Goal: Information Seeking & Learning: Check status

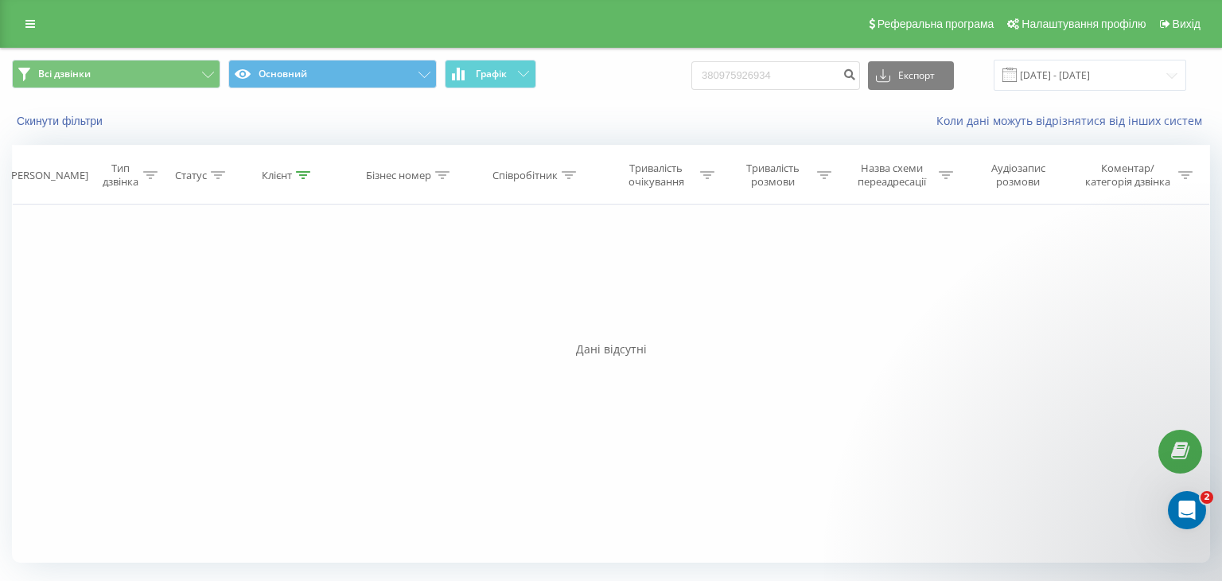
drag, startPoint x: 735, startPoint y: 71, endPoint x: 688, endPoint y: 77, distance: 47.4
click at [691, 77] on div "Всі дзвінки Основний Графік 380975926934 Експорт .csv .xls .xlsx 23.06.2025 - 2…" at bounding box center [611, 75] width 1198 height 31
type input "0975926934"
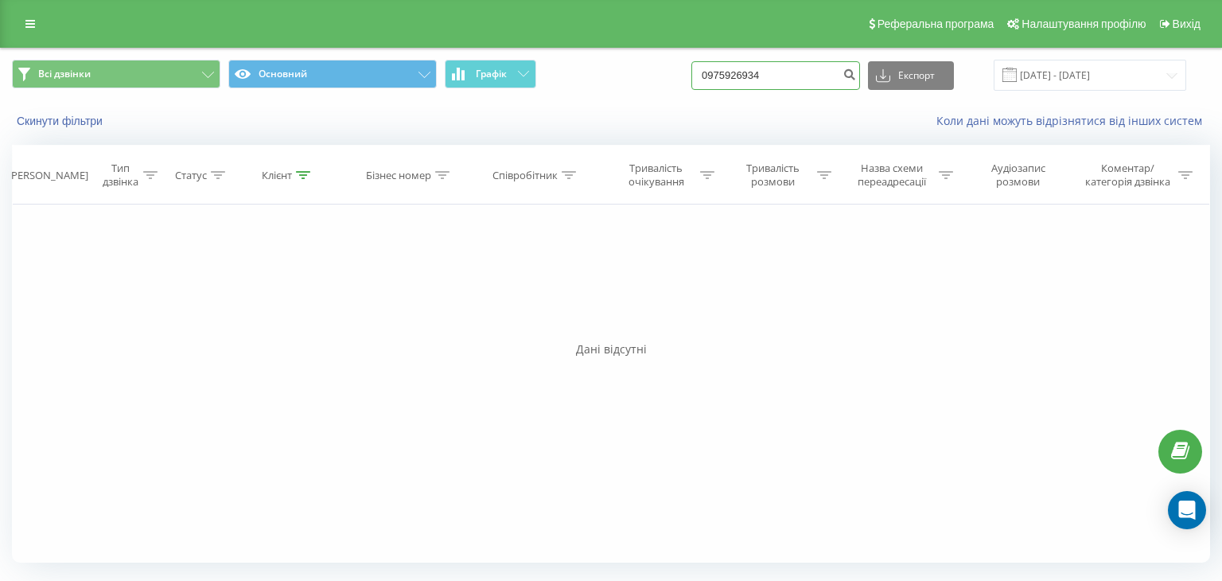
click at [761, 76] on input "0975926934" at bounding box center [775, 75] width 169 height 29
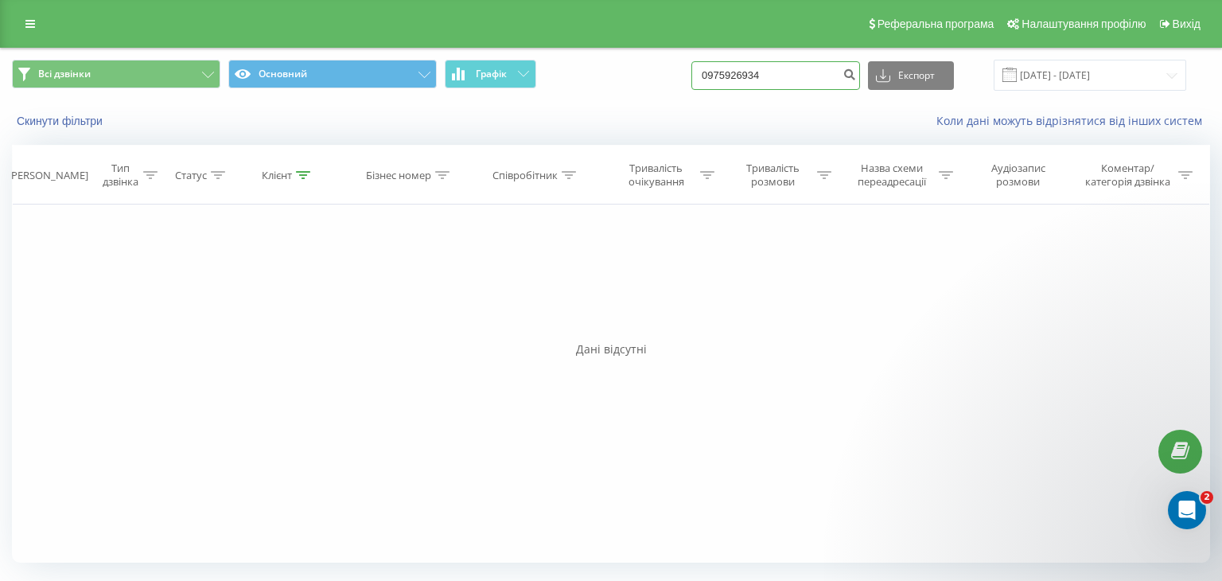
paste input "38"
drag, startPoint x: 738, startPoint y: 74, endPoint x: 693, endPoint y: 85, distance: 45.9
click at [693, 85] on div "Всі дзвінки Основний Графік 380975926934 Експорт .csv .xls .xlsx 23.06.2025 - 2…" at bounding box center [611, 75] width 1198 height 31
type input "0975926934"
click at [760, 77] on input "0975926934" at bounding box center [775, 75] width 169 height 29
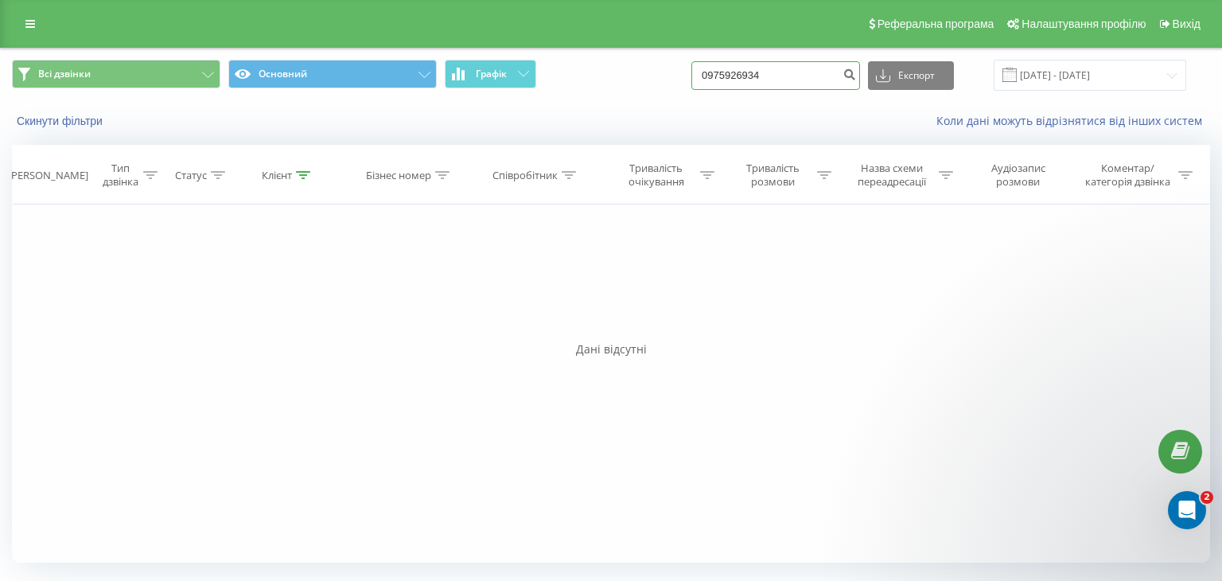
click at [760, 77] on input "0975926934" at bounding box center [775, 75] width 169 height 29
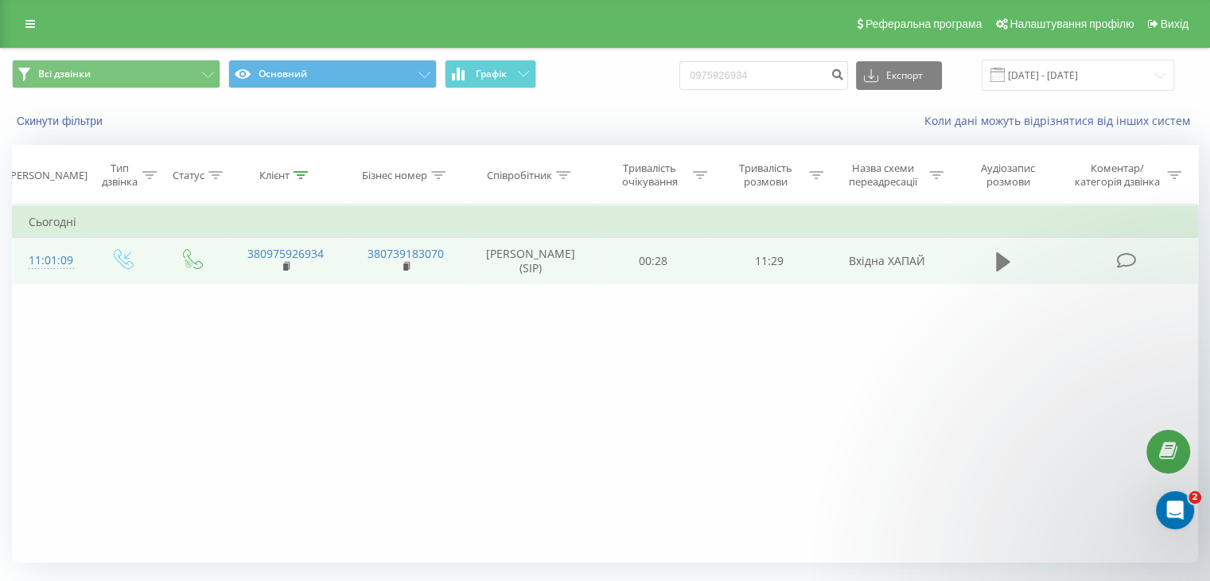
click at [1010, 251] on button at bounding box center [1003, 262] width 24 height 24
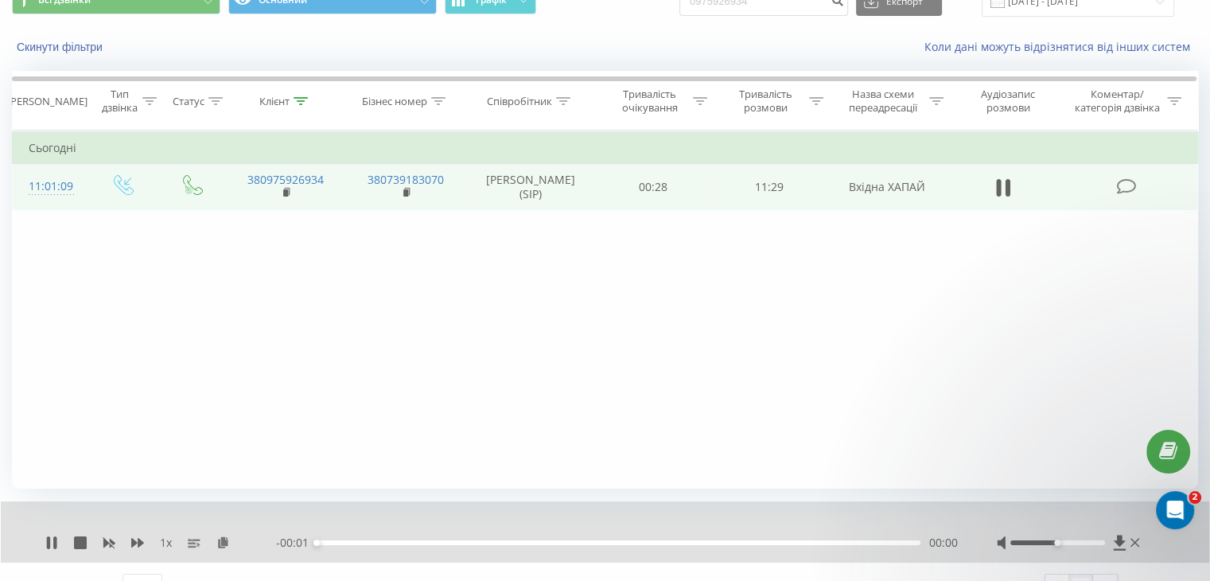
scroll to position [102, 0]
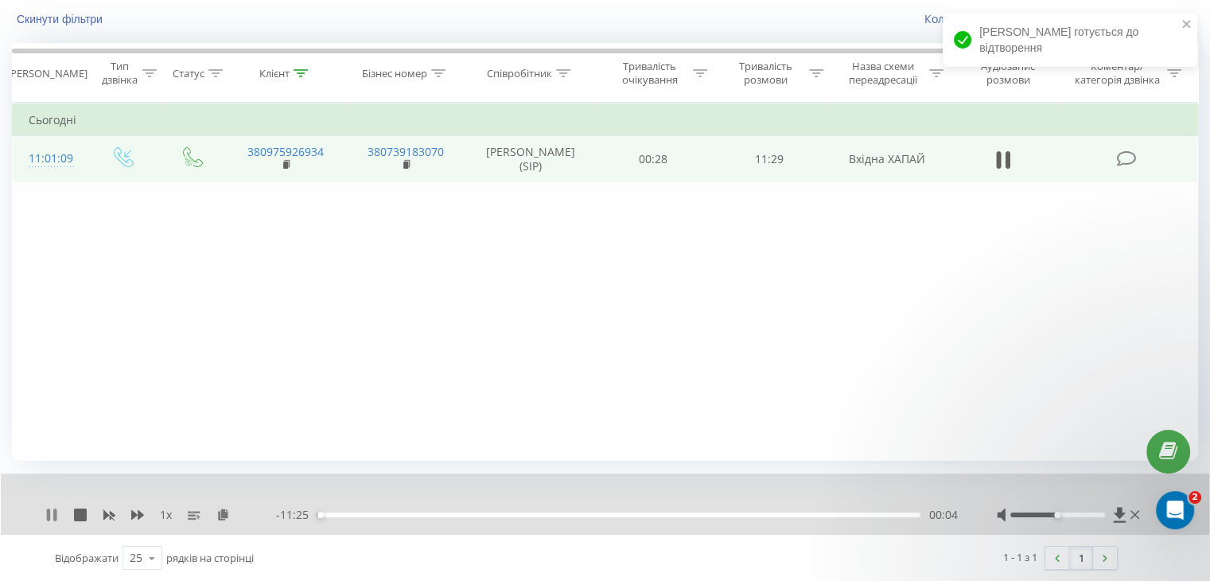
click at [56, 513] on icon at bounding box center [54, 514] width 3 height 13
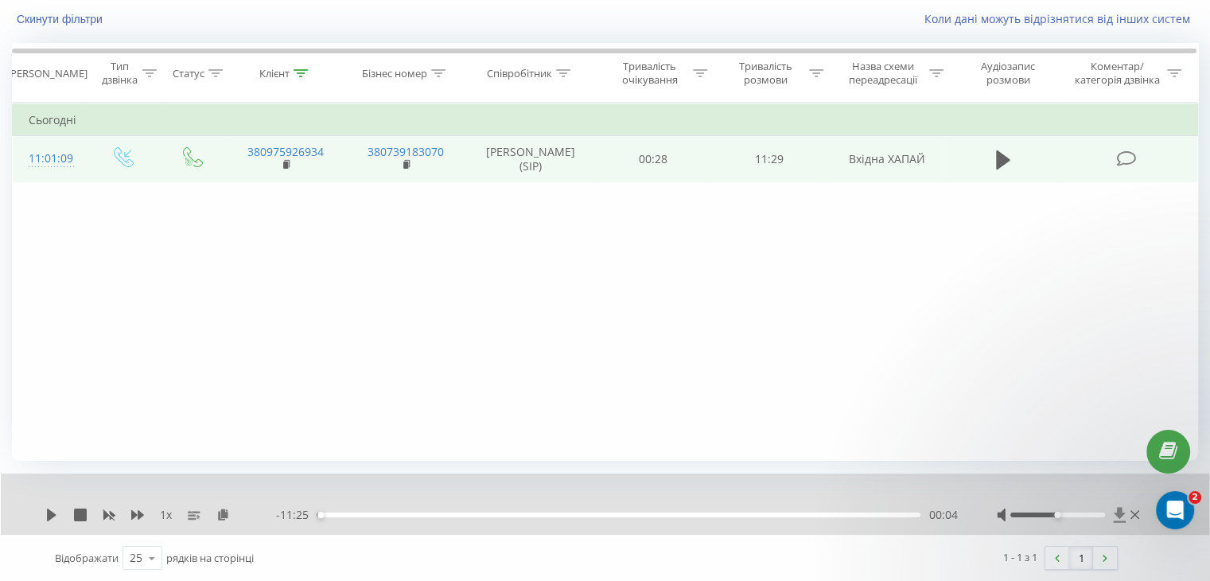
click at [1120, 513] on icon at bounding box center [1119, 514] width 12 height 15
click at [1127, 150] on icon at bounding box center [1126, 158] width 20 height 17
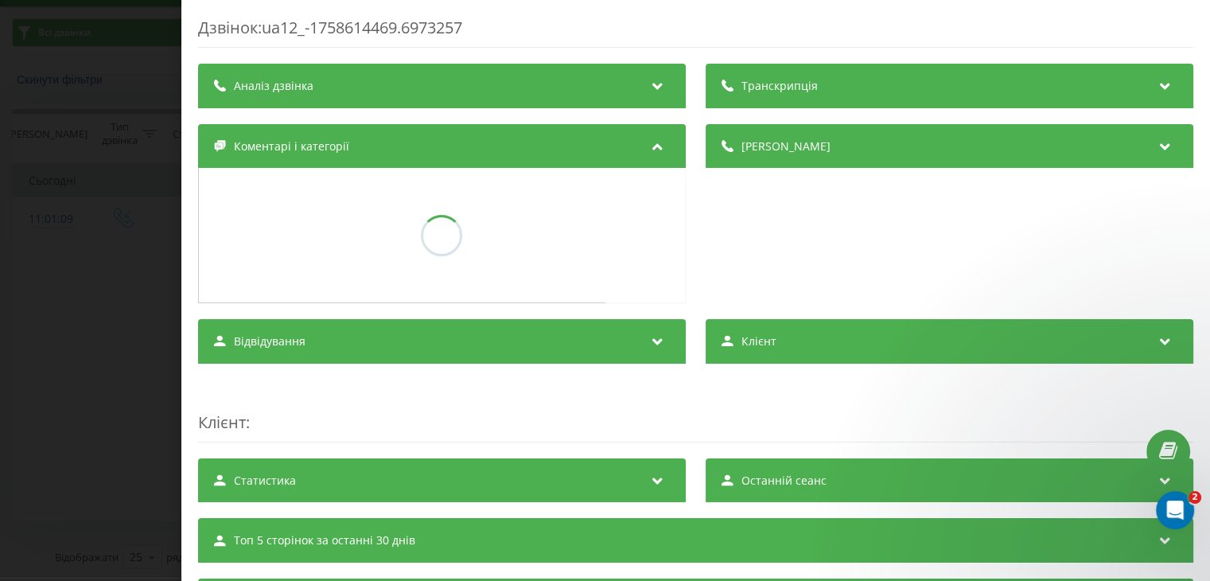
scroll to position [41, 0]
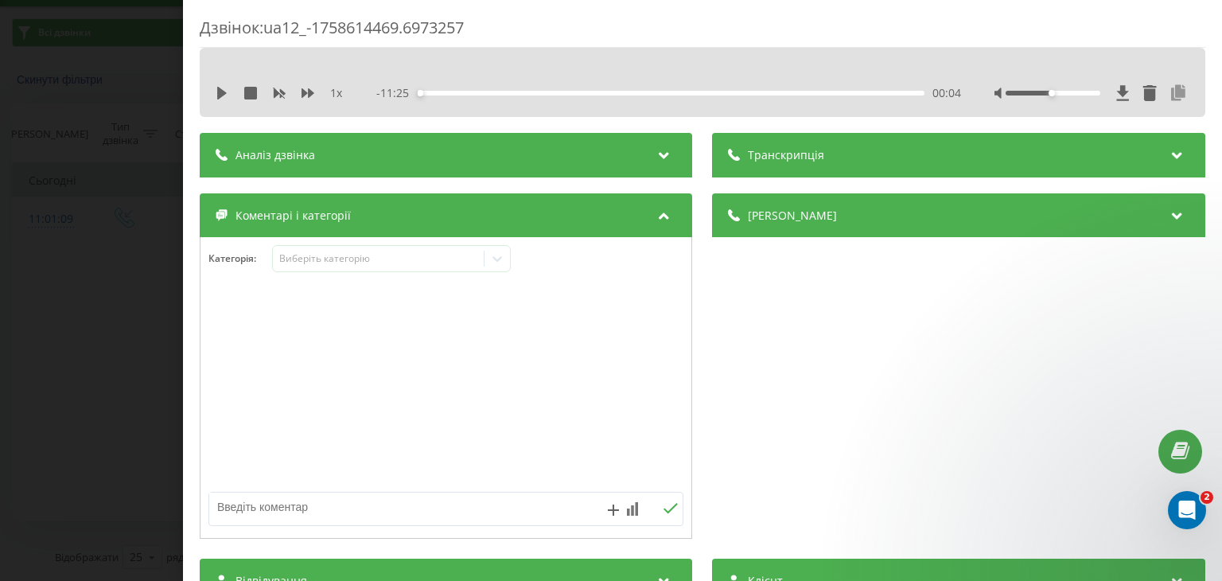
click at [1170, 95] on icon at bounding box center [1179, 93] width 19 height 16
drag, startPoint x: 95, startPoint y: 223, endPoint x: 216, endPoint y: 189, distance: 126.2
click at [95, 222] on div "Дзвінок : ua12_-1758614469.6973257 1 x - 11:25 00:04 00:04 Транскрипція Для AI-…" at bounding box center [611, 290] width 1222 height 581
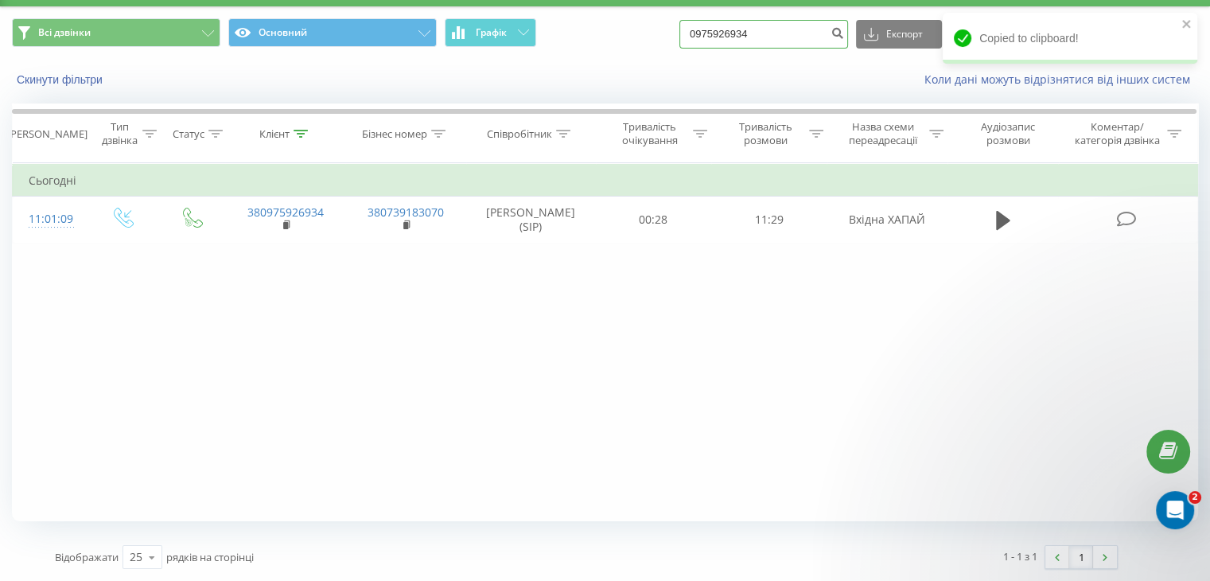
click at [743, 29] on input "0975926934" at bounding box center [763, 34] width 169 height 29
